Goal: Book appointment/travel/reservation

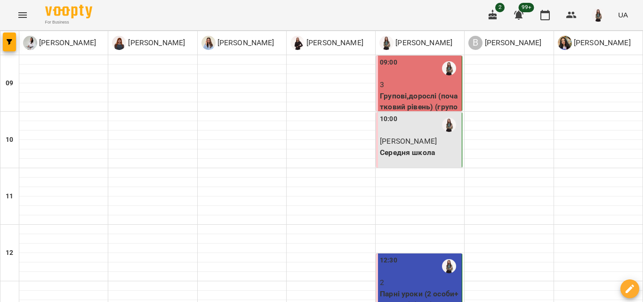
scroll to position [47, 0]
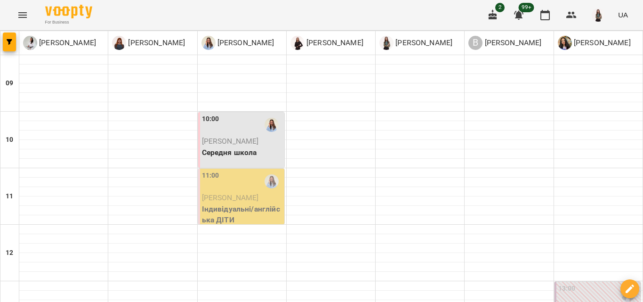
scroll to position [333, 0]
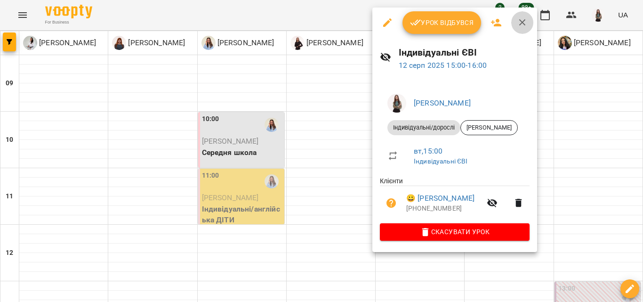
click at [526, 20] on icon "button" at bounding box center [522, 22] width 11 height 11
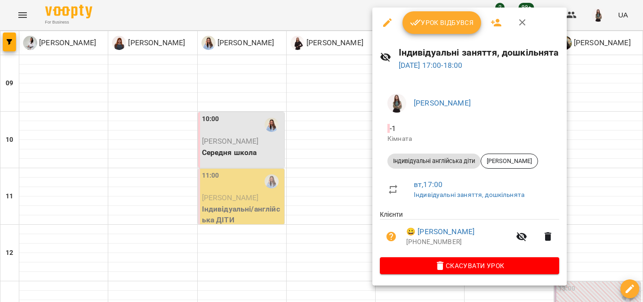
click at [525, 21] on icon "button" at bounding box center [522, 22] width 11 height 11
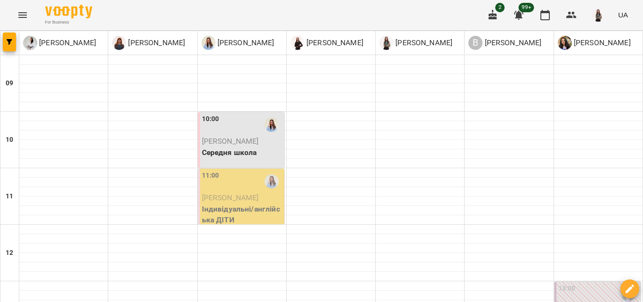
scroll to position [438, 0]
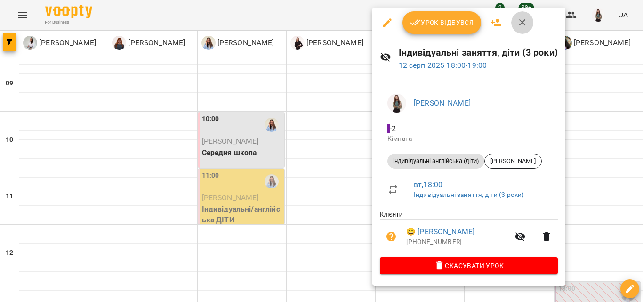
click at [521, 29] on button "button" at bounding box center [523, 22] width 23 height 23
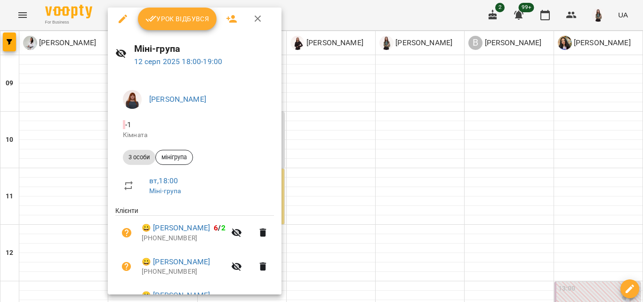
scroll to position [0, 0]
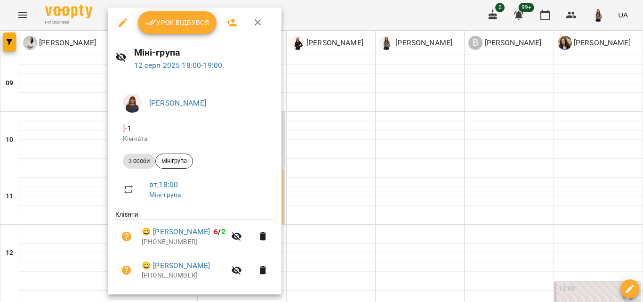
click at [255, 20] on icon "button" at bounding box center [258, 22] width 7 height 7
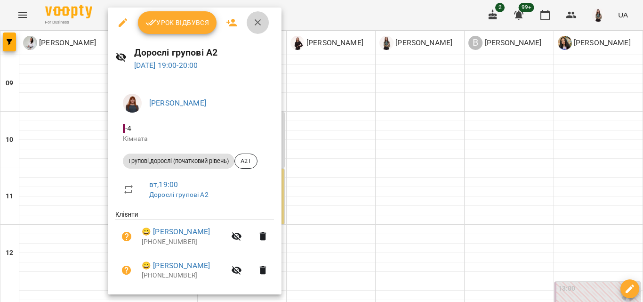
click at [255, 22] on icon "button" at bounding box center [257, 22] width 11 height 11
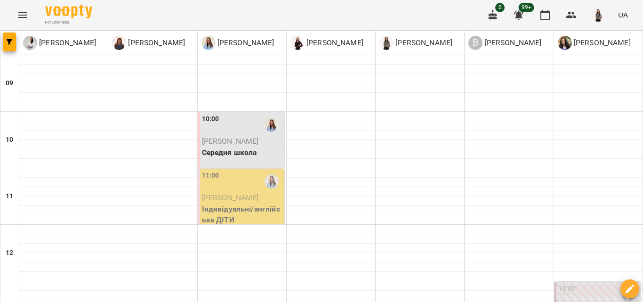
drag, startPoint x: 2, startPoint y: 253, endPoint x: 7, endPoint y: 254, distance: 4.8
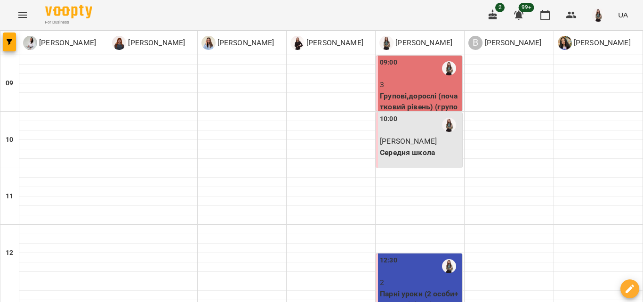
click at [399, 80] on p "3" at bounding box center [420, 84] width 80 height 11
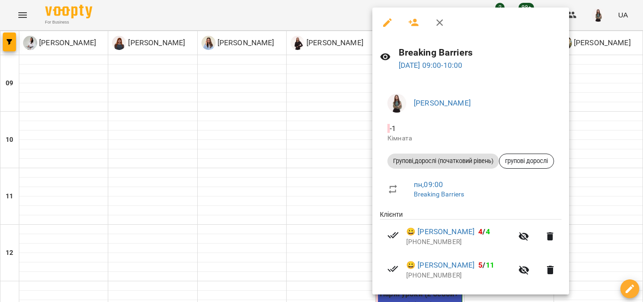
click at [441, 26] on icon "button" at bounding box center [439, 22] width 11 height 11
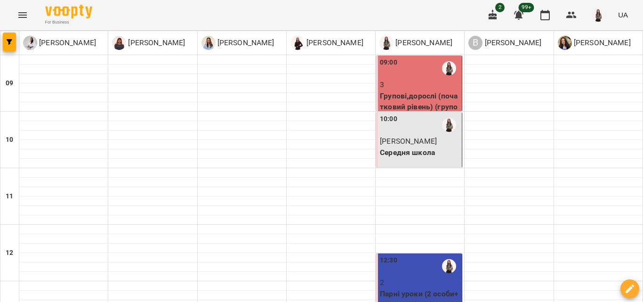
click at [405, 163] on div "10:00 [PERSON_NAME] Середня школа" at bounding box center [419, 140] width 86 height 56
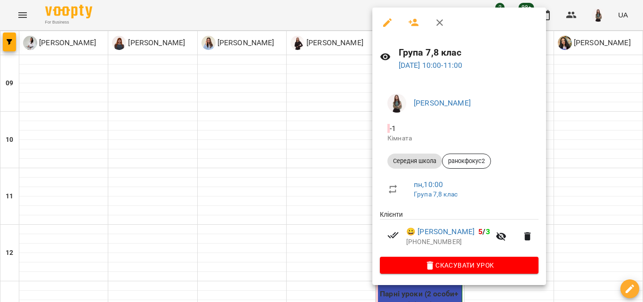
click at [438, 25] on icon "button" at bounding box center [440, 22] width 7 height 7
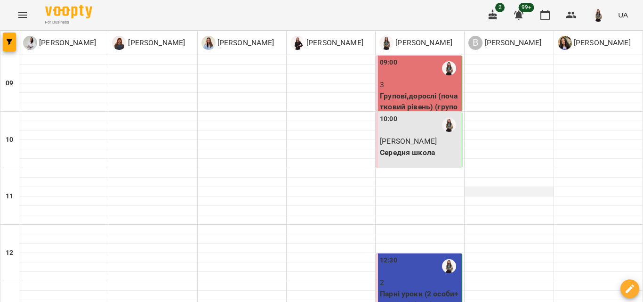
scroll to position [141, 0]
click at [430, 288] on p "Парні уроки (2 особи+вчитель) (A1Р)" at bounding box center [420, 299] width 80 height 22
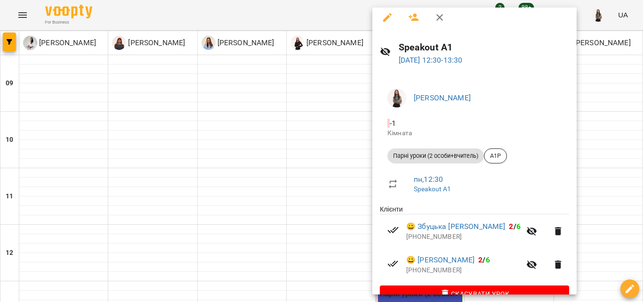
scroll to position [0, 0]
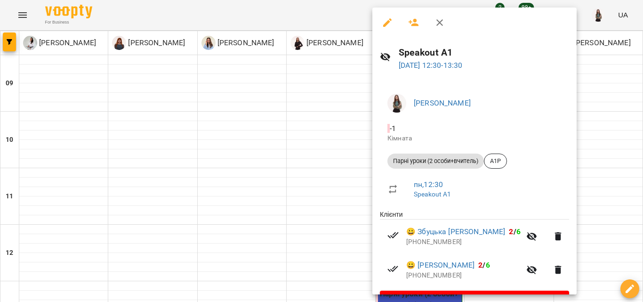
click at [439, 25] on icon "button" at bounding box center [439, 22] width 11 height 11
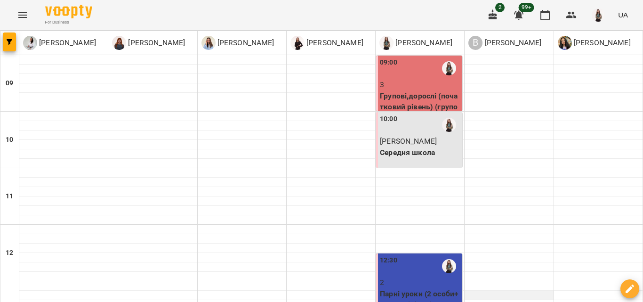
scroll to position [283, 0]
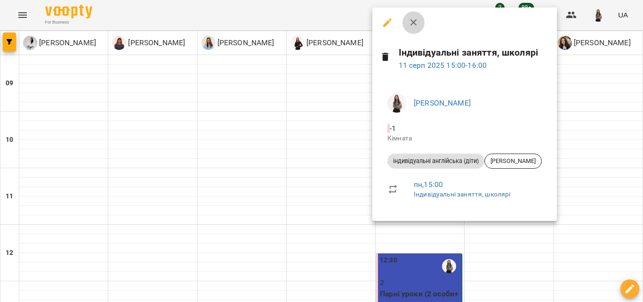
click at [408, 16] on button "button" at bounding box center [414, 22] width 23 height 23
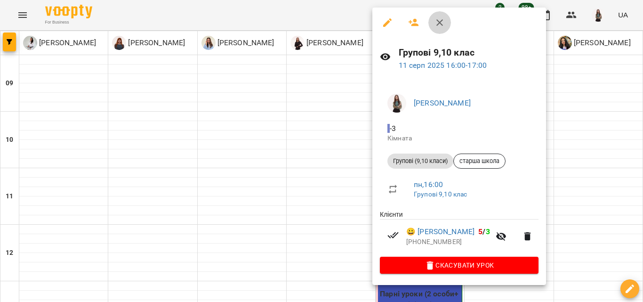
click at [443, 18] on icon "button" at bounding box center [439, 22] width 11 height 11
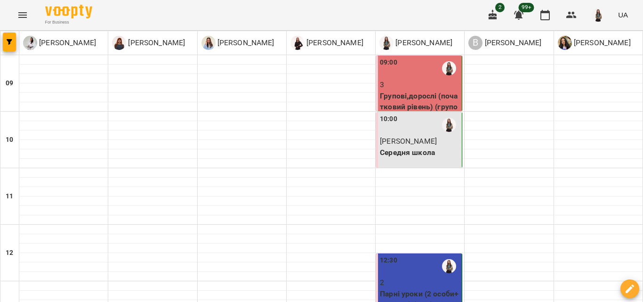
scroll to position [438, 0]
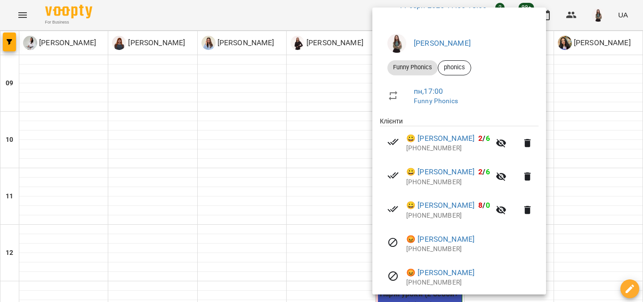
scroll to position [0, 0]
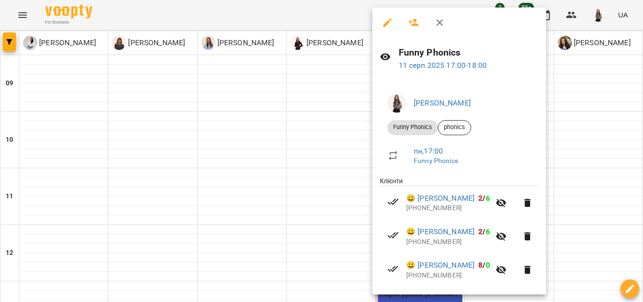
click at [436, 17] on icon "button" at bounding box center [439, 22] width 11 height 11
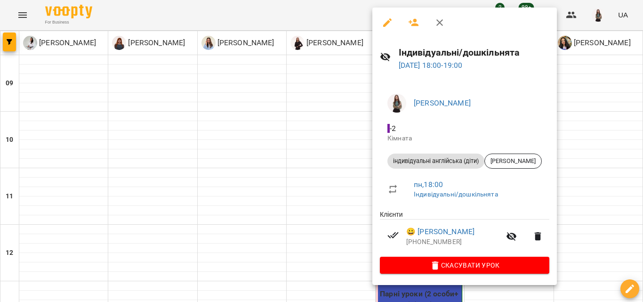
click at [444, 23] on icon "button" at bounding box center [439, 22] width 11 height 11
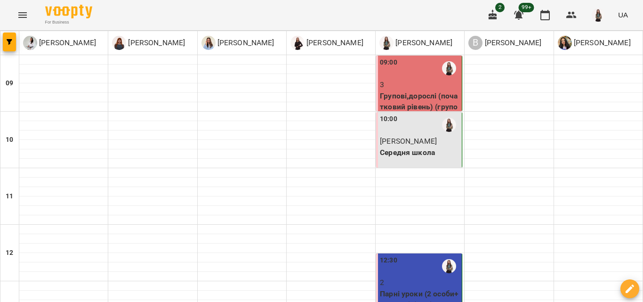
scroll to position [202, 0]
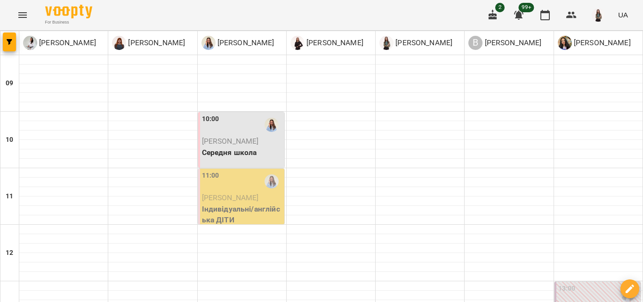
click at [493, 12] on icon "button" at bounding box center [493, 14] width 11 height 11
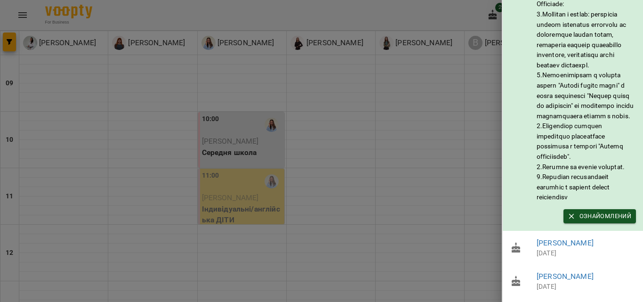
scroll to position [172, 0]
click at [417, 126] on div at bounding box center [321, 151] width 643 height 302
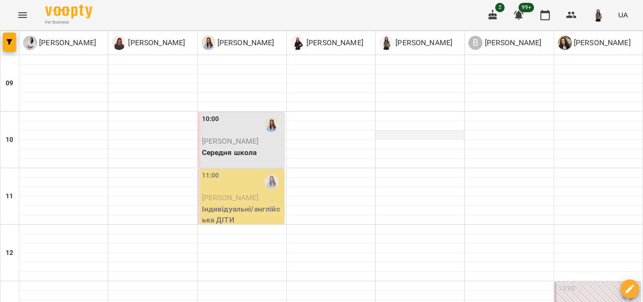
scroll to position [330, 0]
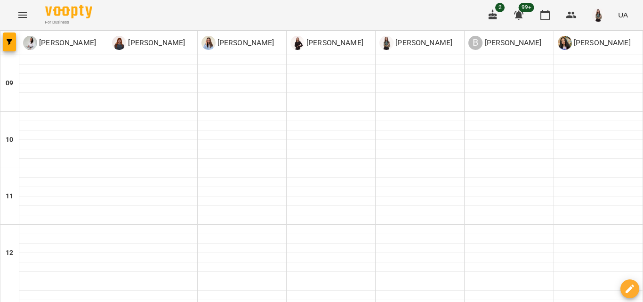
scroll to position [296, 0]
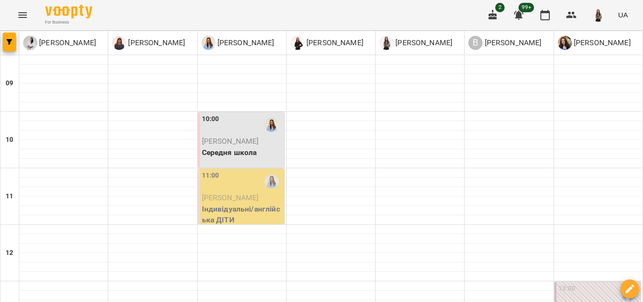
scroll to position [36, 0]
